Goal: Task Accomplishment & Management: Manage account settings

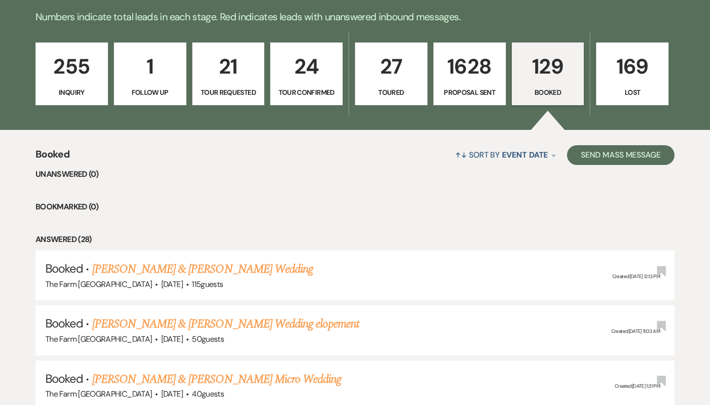
scroll to position [330, 0]
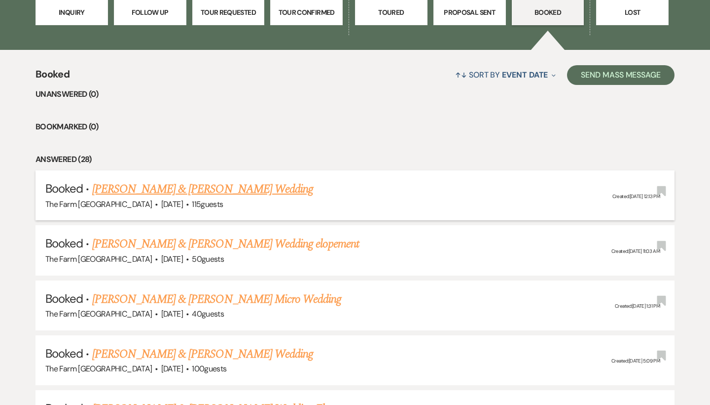
click at [202, 190] on link "[PERSON_NAME] & [PERSON_NAME] Wedding" at bounding box center [202, 189] width 221 height 18
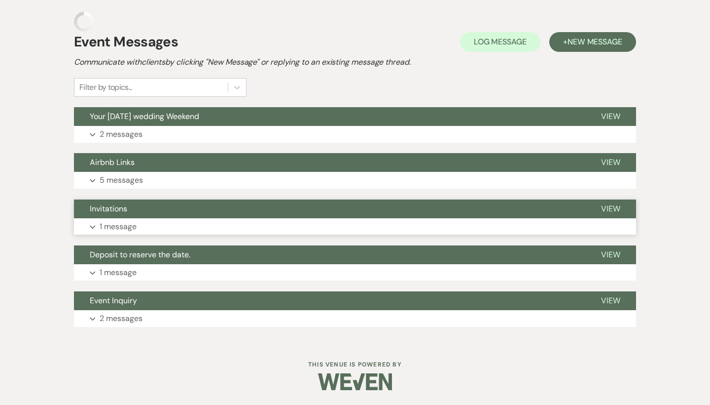
scroll to position [216, 0]
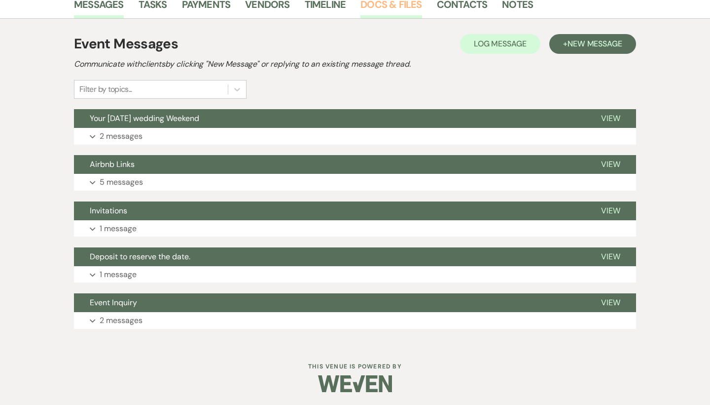
click at [394, 7] on link "Docs & Files" at bounding box center [391, 8] width 61 height 22
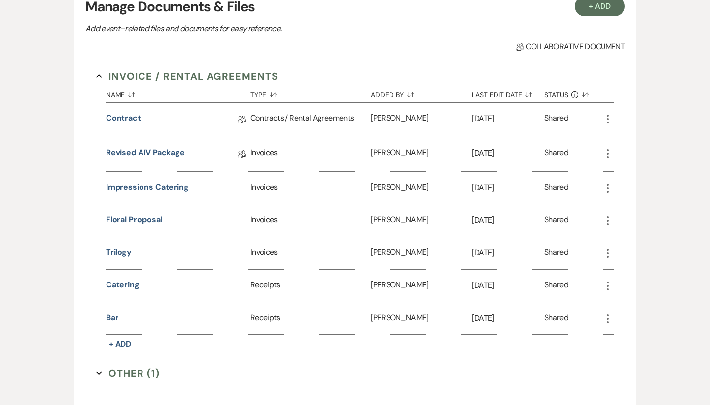
scroll to position [266, 0]
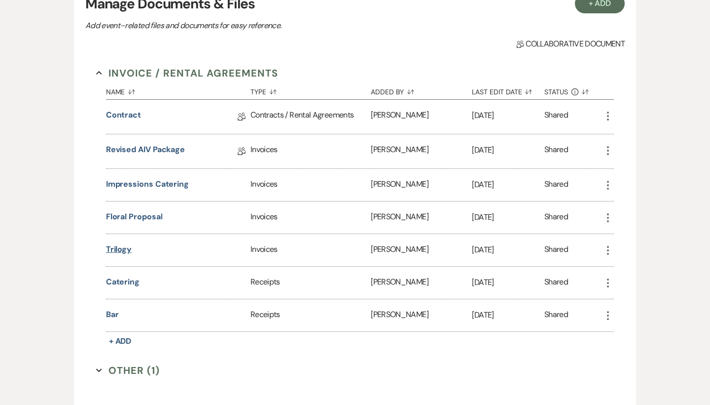
click at [123, 247] on button "Trilogy" at bounding box center [119, 249] width 26 height 12
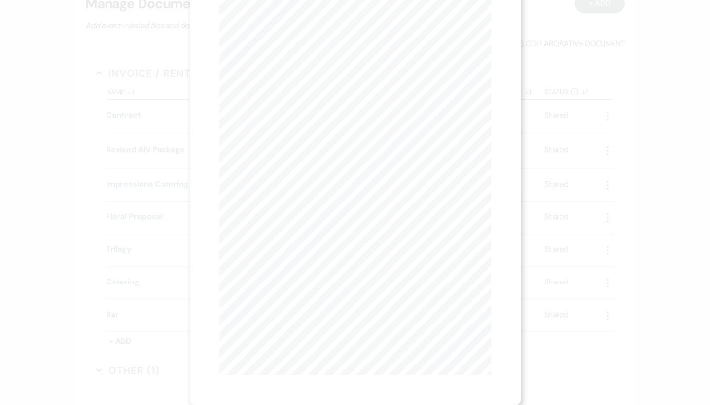
scroll to position [52, 0]
click at [673, 34] on div "X Previous Previous Next Next Page 1 of 3 - Zoom + Download" at bounding box center [355, 202] width 710 height 405
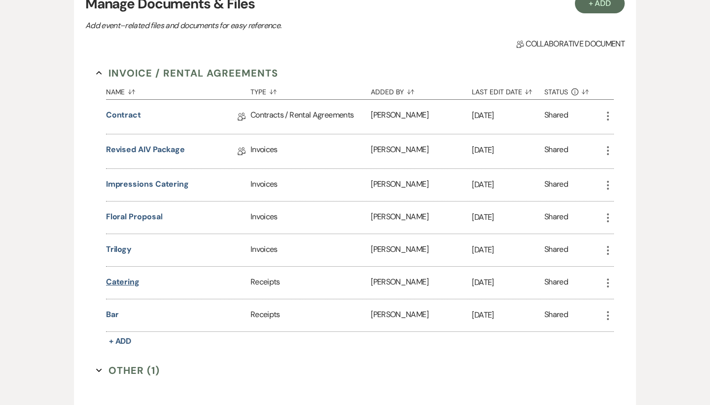
click at [128, 284] on button "Catering" at bounding box center [123, 282] width 34 height 12
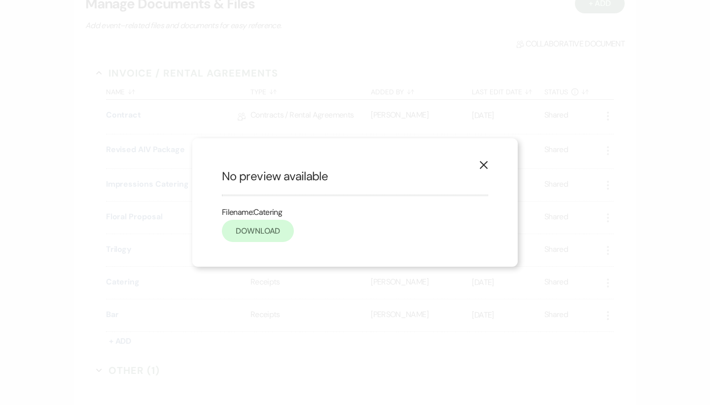
click at [273, 229] on link "Download" at bounding box center [258, 231] width 72 height 22
click at [487, 167] on icon "X" at bounding box center [483, 164] width 9 height 9
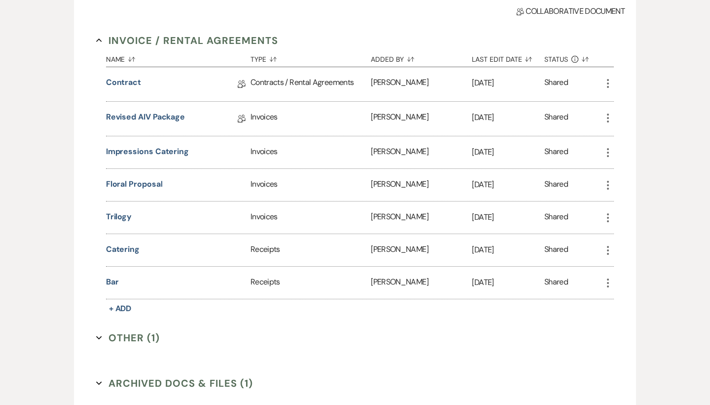
scroll to position [300, 0]
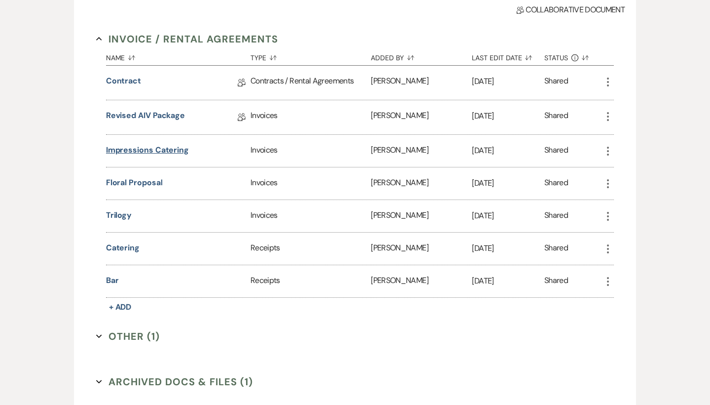
click at [165, 150] on button "Impressions Catering" at bounding box center [147, 150] width 83 height 12
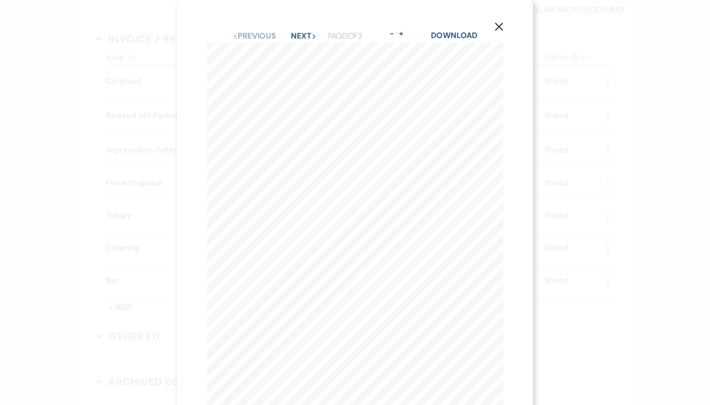
scroll to position [0, 0]
click at [302, 37] on button "Next Next" at bounding box center [304, 36] width 26 height 8
